Goal: Information Seeking & Learning: Learn about a topic

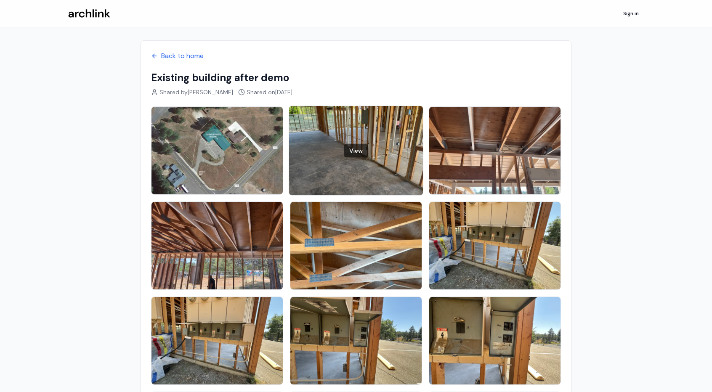
click at [319, 144] on div "View" at bounding box center [356, 150] width 134 height 89
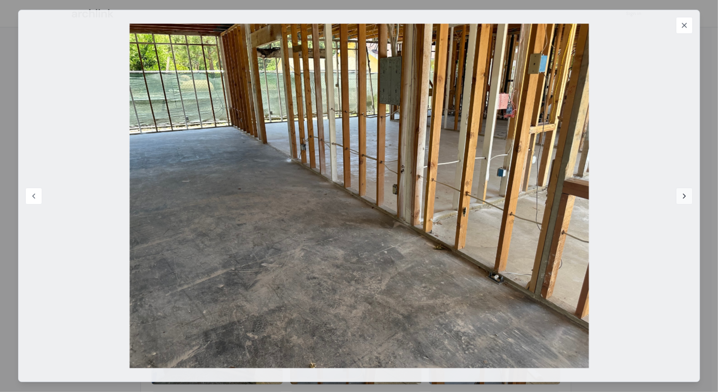
click at [684, 197] on icon at bounding box center [685, 196] width 2 height 4
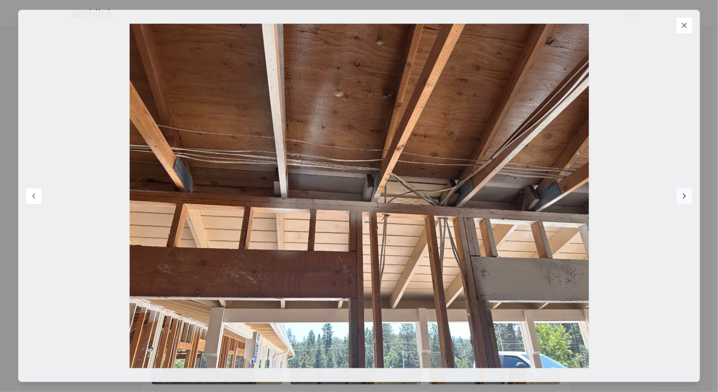
click at [684, 198] on icon at bounding box center [685, 196] width 2 height 4
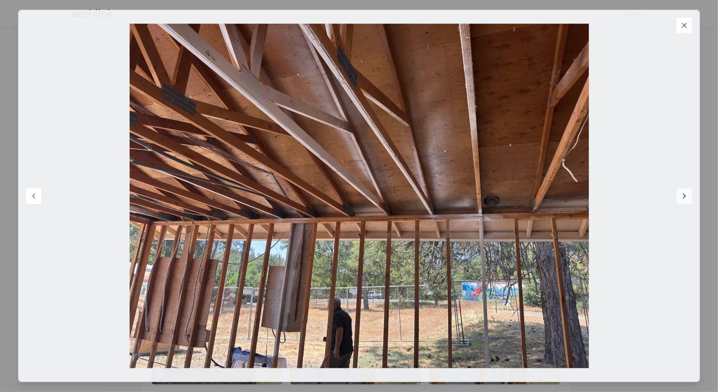
click at [684, 196] on icon at bounding box center [684, 196] width 8 height 8
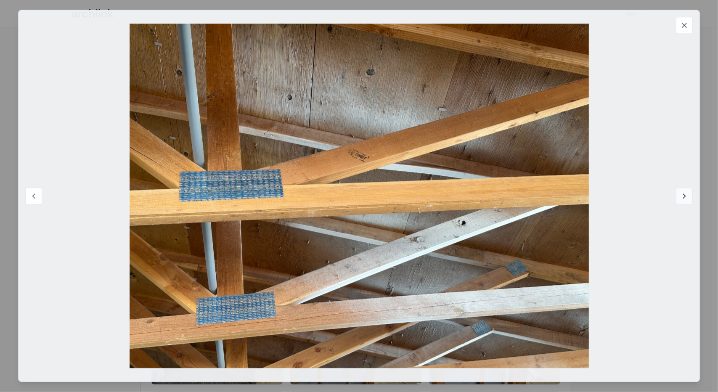
click at [683, 197] on icon at bounding box center [684, 196] width 8 height 8
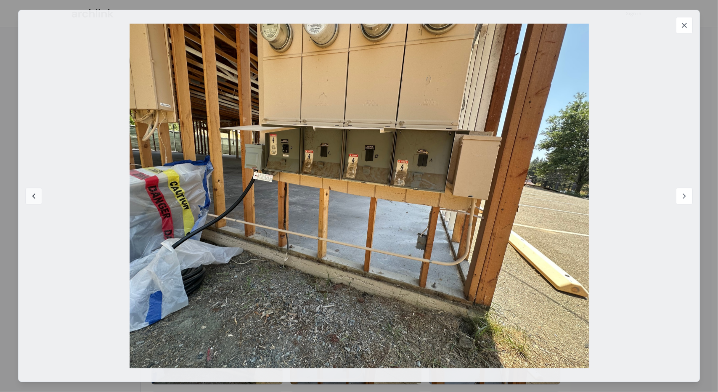
click at [33, 196] on icon at bounding box center [33, 196] width 2 height 4
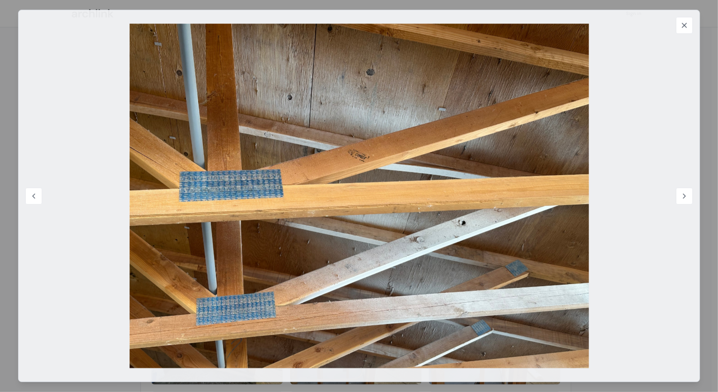
click at [362, 165] on img at bounding box center [359, 196] width 655 height 345
click at [682, 193] on icon at bounding box center [684, 196] width 8 height 8
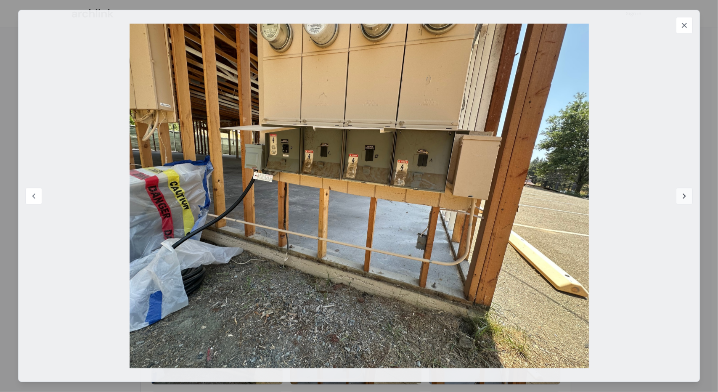
click at [683, 197] on icon at bounding box center [684, 196] width 8 height 8
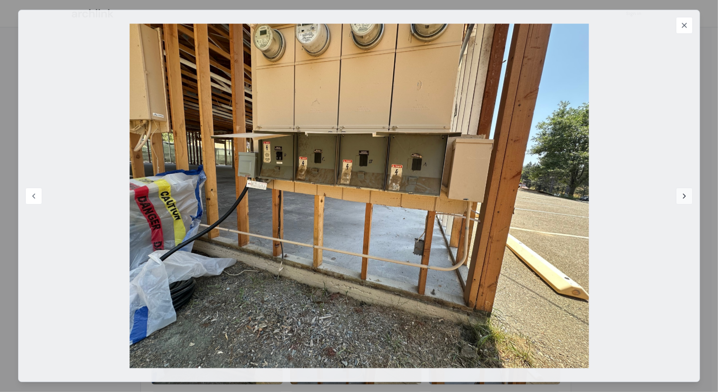
click at [684, 198] on icon at bounding box center [684, 196] width 8 height 8
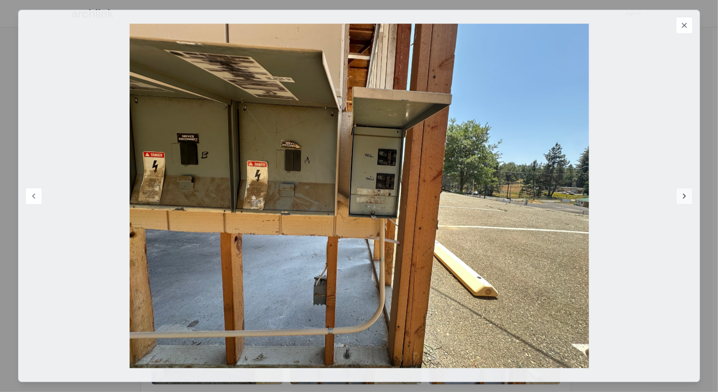
click at [685, 195] on icon at bounding box center [684, 196] width 8 height 8
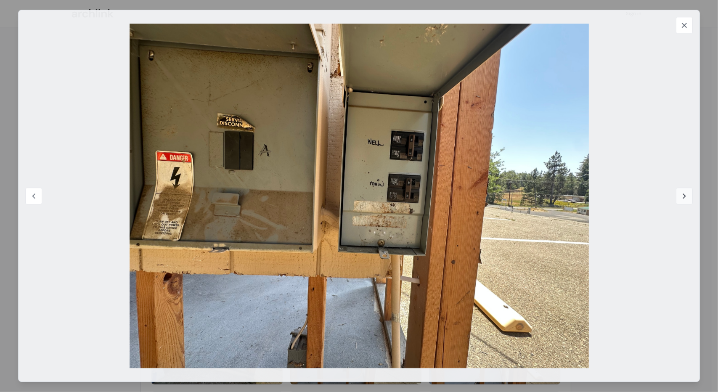
click at [685, 195] on icon at bounding box center [684, 196] width 8 height 8
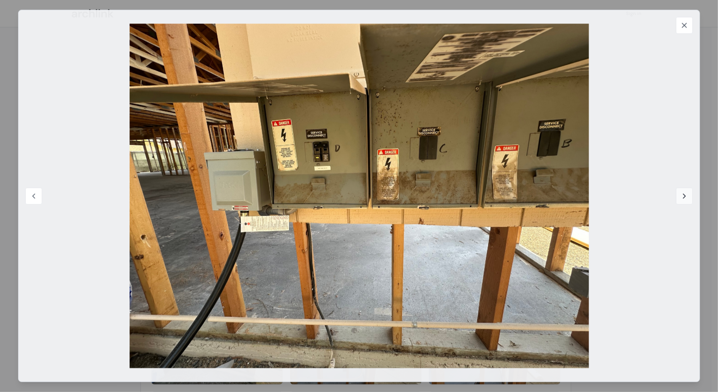
click at [684, 197] on icon at bounding box center [684, 196] width 8 height 8
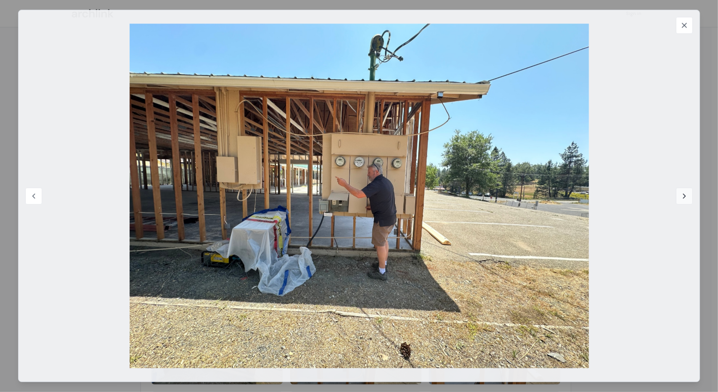
click at [688, 197] on icon at bounding box center [684, 196] width 8 height 8
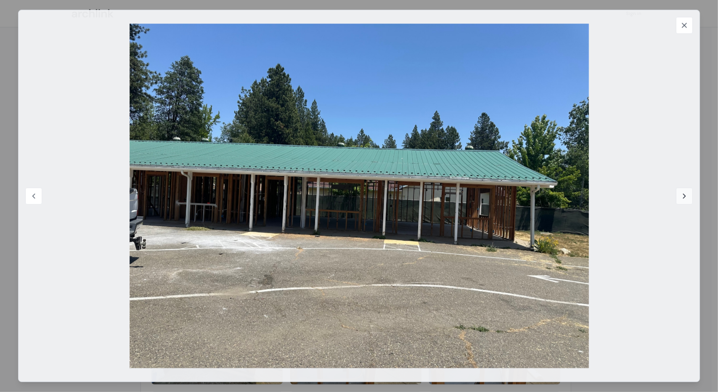
click at [684, 195] on icon at bounding box center [684, 196] width 8 height 8
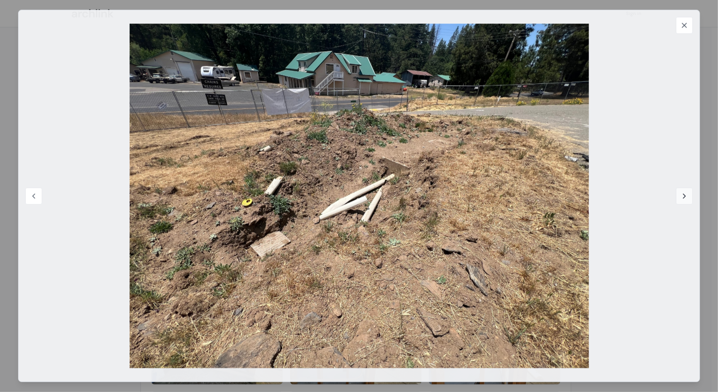
click at [684, 196] on icon at bounding box center [684, 196] width 8 height 8
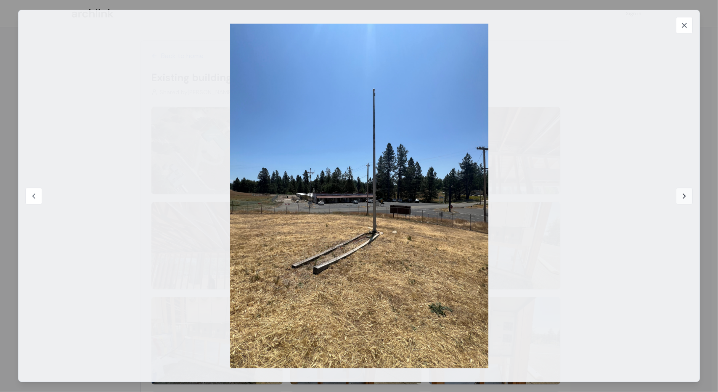
click at [682, 197] on icon at bounding box center [684, 196] width 8 height 8
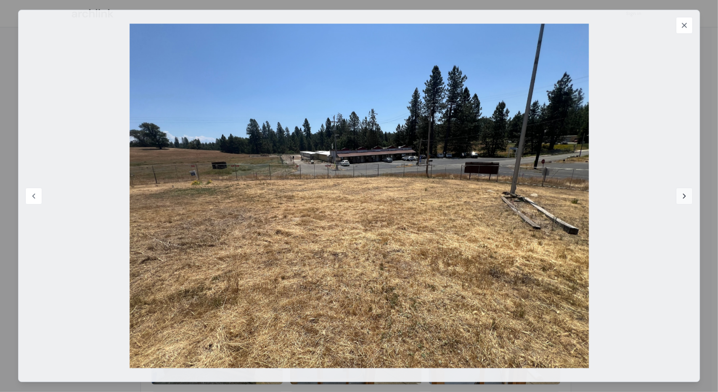
click at [682, 196] on icon at bounding box center [684, 196] width 8 height 8
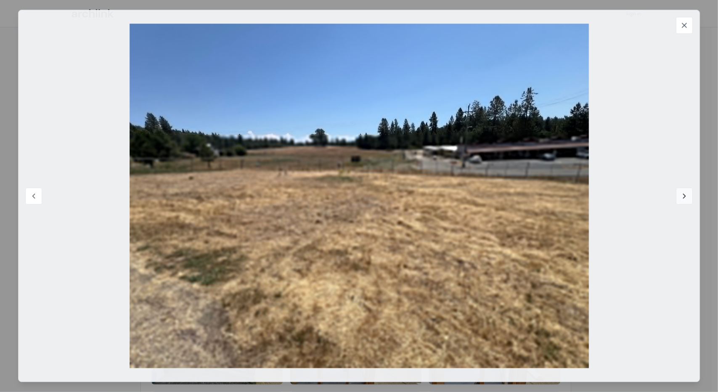
click at [682, 197] on icon at bounding box center [684, 196] width 8 height 8
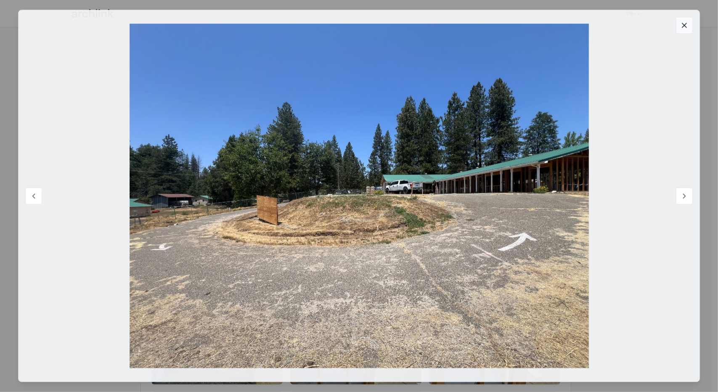
click at [685, 24] on icon at bounding box center [684, 25] width 4 height 4
